Goal: Book appointment/travel/reservation

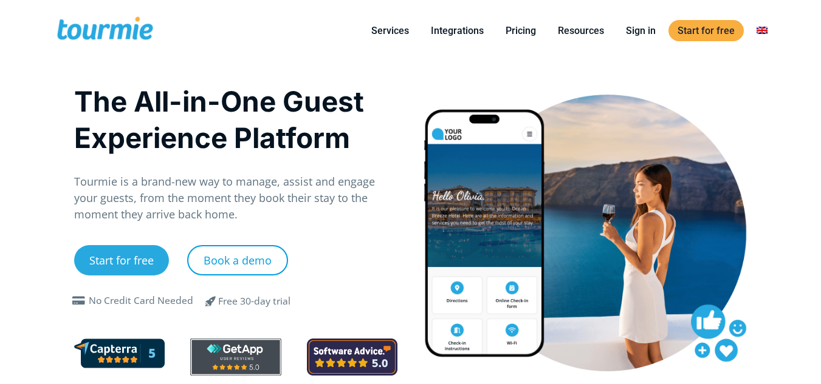
click at [233, 253] on link "Book a demo" at bounding box center [237, 260] width 101 height 30
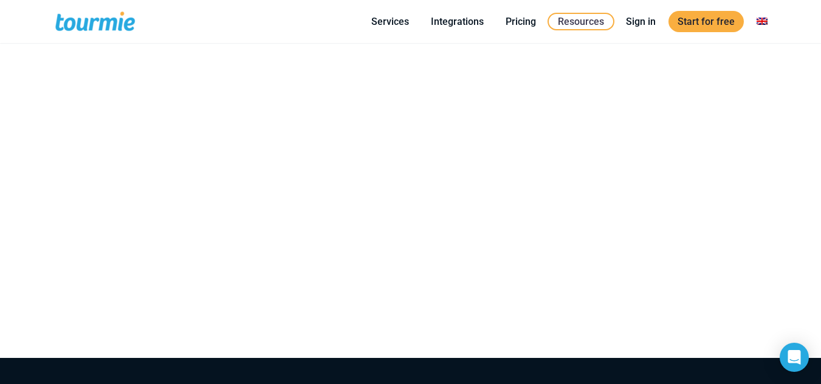
scroll to position [343, 0]
